Goal: Task Accomplishment & Management: Manage account settings

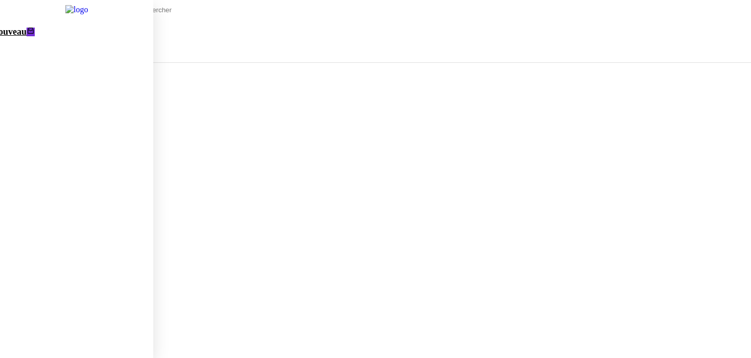
click at [67, 40] on link "Nouveau 0 1 2 3 4 5 6 7 8 9 0 1 2 3 4 5 6 7 8 9" at bounding box center [64, 209] width 178 height 375
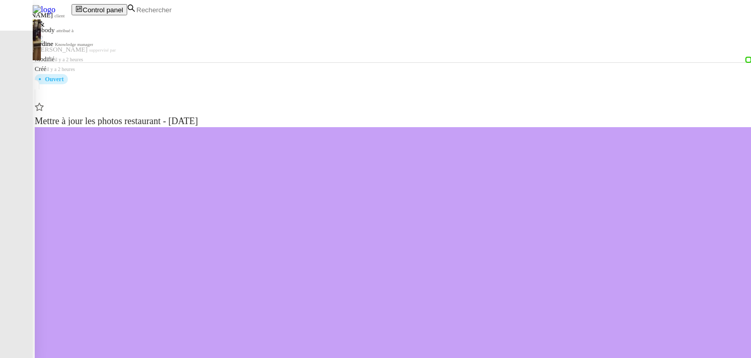
scroll to position [1101, 0]
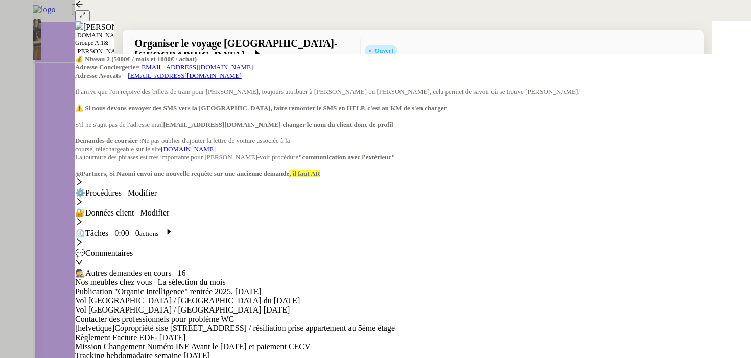
scroll to position [136, 0]
click at [26, 69] on div at bounding box center [375, 179] width 751 height 358
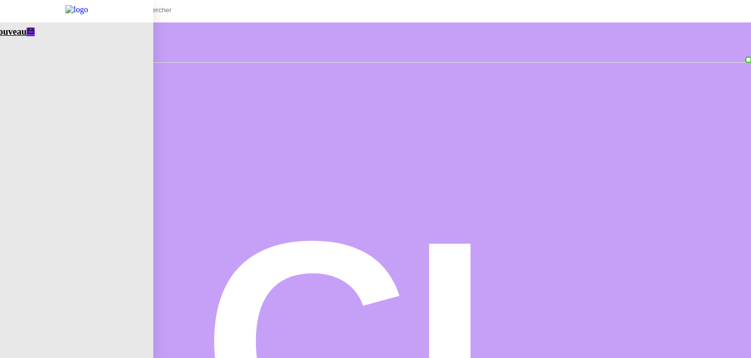
click at [17, 35] on span "Nouveau" at bounding box center [9, 32] width 35 height 10
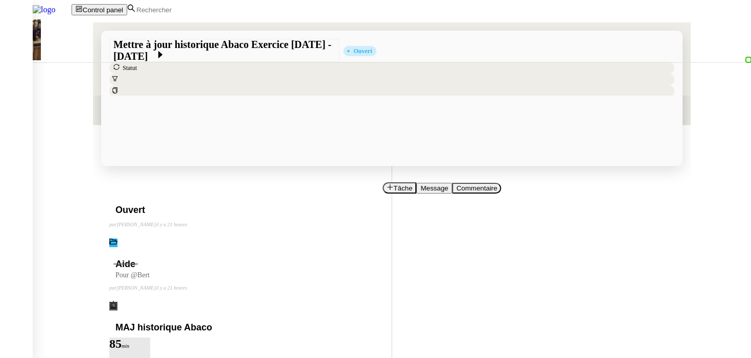
scroll to position [204, 0]
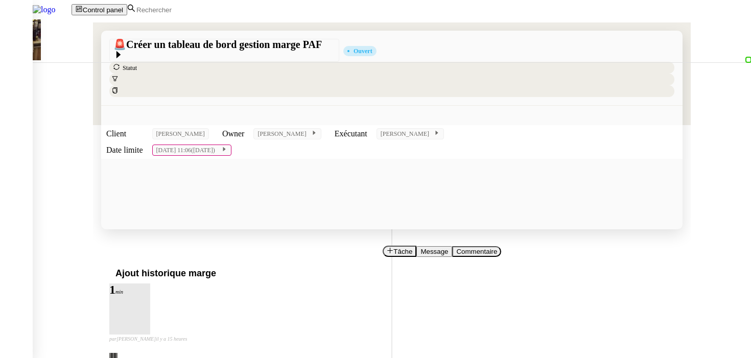
scroll to position [78, 0]
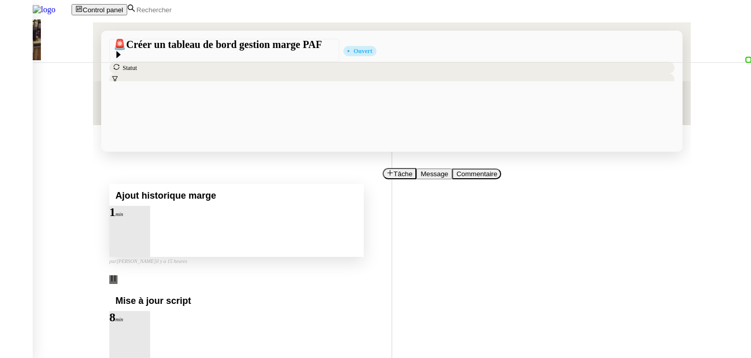
click at [130, 218] on div at bounding box center [119, 218] width 20 height 0
